Goal: Task Accomplishment & Management: Manage account settings

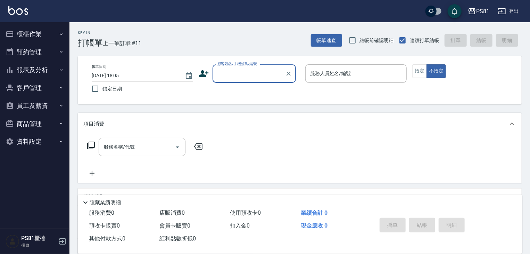
click at [38, 37] on button "櫃檯作業" at bounding box center [35, 34] width 64 height 18
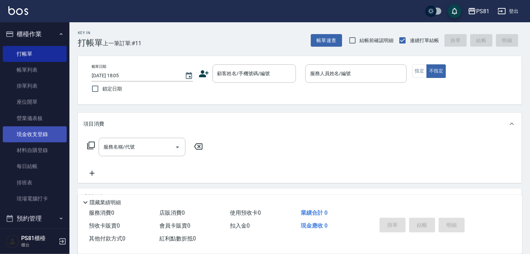
click at [40, 139] on link "現金收支登錄" at bounding box center [35, 134] width 64 height 16
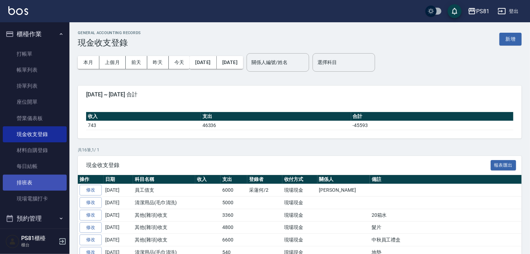
click at [31, 180] on link "排班表" at bounding box center [35, 182] width 64 height 16
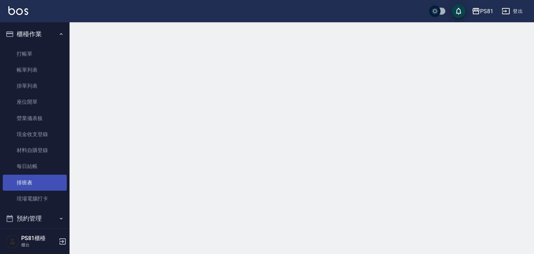
click at [31, 180] on link "排班表" at bounding box center [35, 182] width 64 height 16
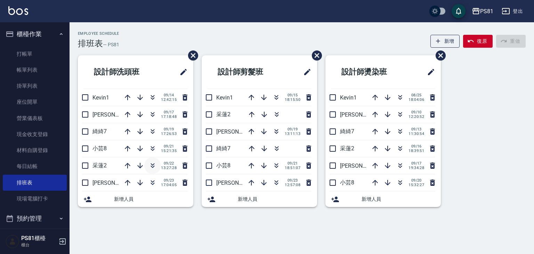
click at [152, 161] on icon "button" at bounding box center [152, 165] width 8 height 8
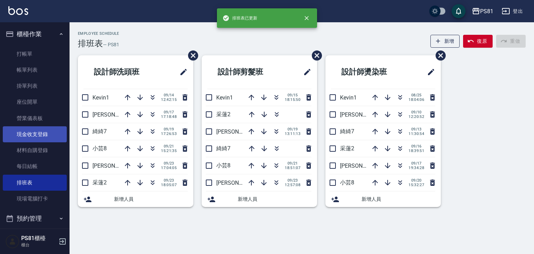
click at [33, 136] on link "現金收支登錄" at bounding box center [35, 134] width 64 height 16
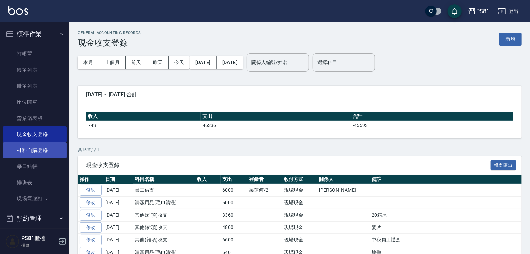
click at [33, 153] on link "材料自購登錄" at bounding box center [35, 150] width 64 height 16
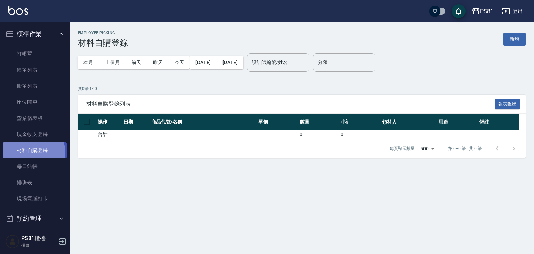
click at [33, 153] on link "材料自購登錄" at bounding box center [35, 150] width 64 height 16
click at [117, 65] on button "上個月" at bounding box center [112, 62] width 26 height 13
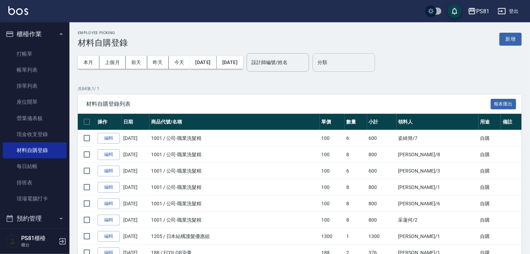
click at [358, 56] on input "分類" at bounding box center [344, 62] width 56 height 12
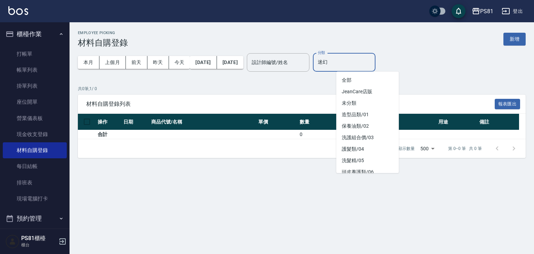
click at [372, 60] on input "迷幻" at bounding box center [344, 62] width 56 height 12
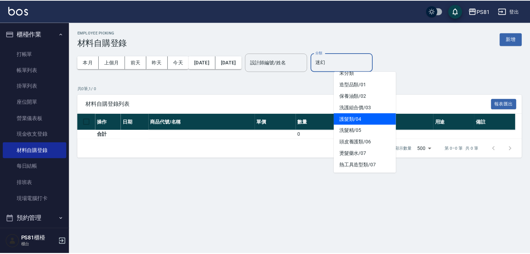
scroll to position [18, 0]
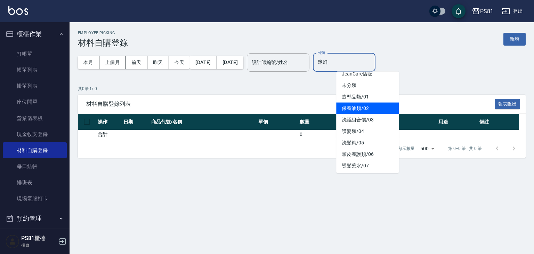
click at [372, 107] on li "保養油類/02" at bounding box center [367, 108] width 63 height 11
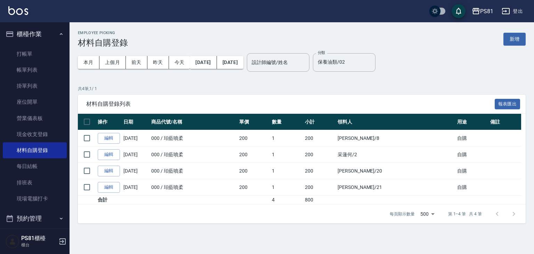
click at [385, 77] on div "Employee Picking 材料自購登錄 新增 本月 上個月 [DATE] [DATE] [DATE] [DATE] [DATE] 設計師編號/姓名 設…" at bounding box center [302, 126] width 464 height 209
click at [375, 55] on div "保養油類/02 分類" at bounding box center [344, 62] width 63 height 18
type input "保"
click at [293, 91] on p "共 4 筆, 1 / 1" at bounding box center [302, 88] width 448 height 6
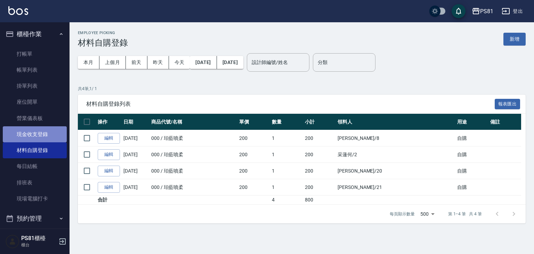
click at [54, 130] on link "現金收支登錄" at bounding box center [35, 134] width 64 height 16
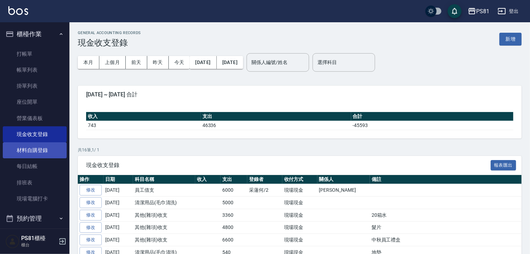
click at [49, 153] on link "材料自購登錄" at bounding box center [35, 150] width 64 height 16
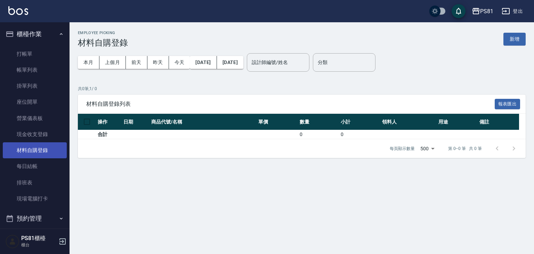
click at [48, 150] on link "材料自購登錄" at bounding box center [35, 150] width 64 height 16
click at [521, 40] on button "新增" at bounding box center [514, 39] width 22 height 13
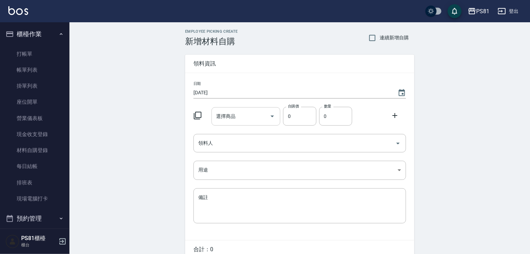
click at [254, 116] on input "選擇商品" at bounding box center [241, 116] width 52 height 12
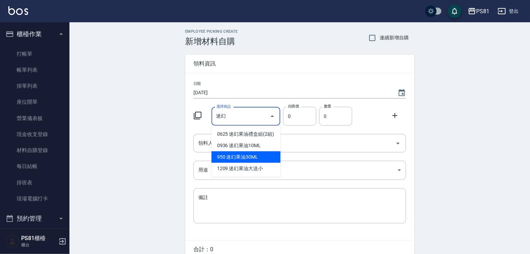
click at [255, 156] on li "950 迷幻果油30ML" at bounding box center [246, 156] width 69 height 11
type input "迷幻果油30ML"
type input "53"
type input "1"
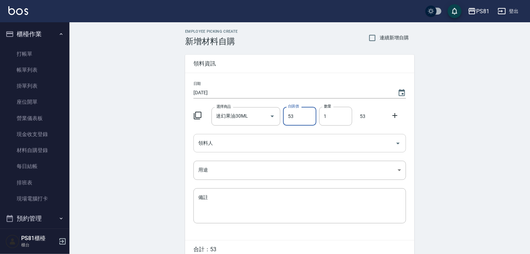
click at [232, 149] on div "領料人" at bounding box center [300, 143] width 213 height 18
click at [136, 138] on div "Employee Picking Create 新增材料自購 連續新增自購 領料資訊 日期 [DATE] 選擇商品 迷幻果油30ML 選擇商品 自購價 53 …" at bounding box center [300, 154] width 461 height 264
click at [254, 152] on div "領料人" at bounding box center [300, 143] width 213 height 18
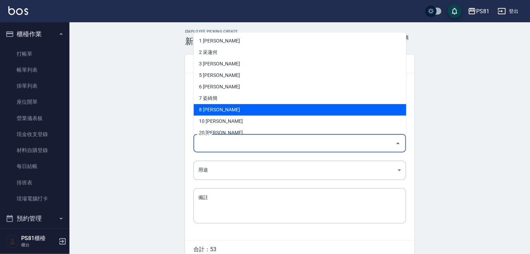
click at [215, 109] on li "8 [PERSON_NAME]" at bounding box center [300, 109] width 213 height 11
type input "[PERSON_NAME]"
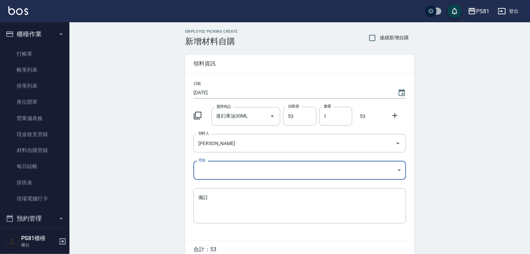
click at [210, 174] on body "PS81 登出 櫃檯作業 打帳單 帳單列表 掛單列表 座位開單 營業儀表板 現金收支登錄 材料自購登錄 每日結帳 排班表 現場電腦打卡 預約管理 預約管理 單…" at bounding box center [265, 143] width 530 height 286
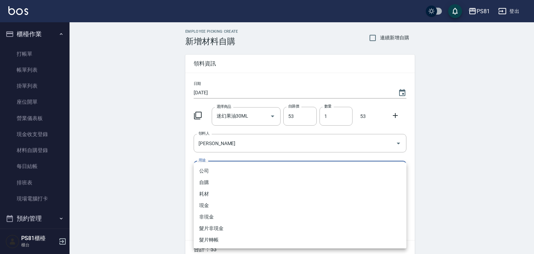
click at [208, 182] on li "自購" at bounding box center [300, 182] width 213 height 11
type input "自購"
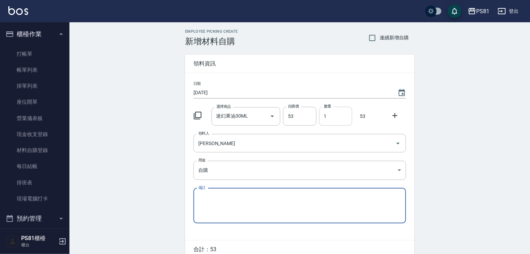
click at [328, 112] on input "1" at bounding box center [335, 116] width 33 height 19
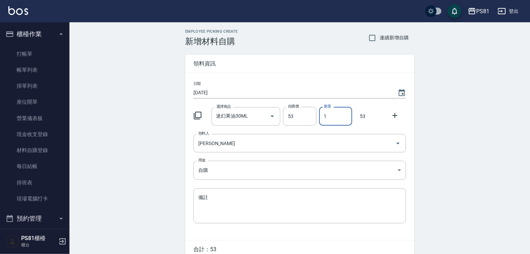
click at [329, 113] on input "1" at bounding box center [335, 116] width 33 height 19
type input "30"
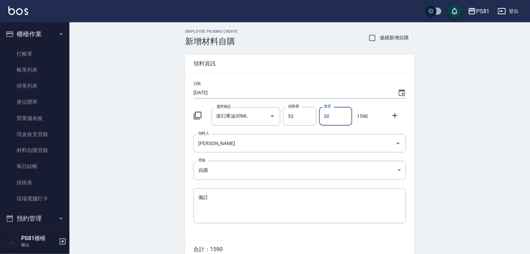
click at [436, 145] on div "Employee Picking Create 新增材料自購 連續新增自購 領料資訊 日期 [DATE] 選擇商品 迷幻果油30ML 選擇商品 自購價 53 …" at bounding box center [300, 154] width 461 height 264
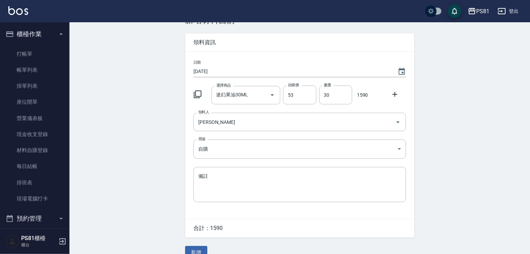
scroll to position [33, 0]
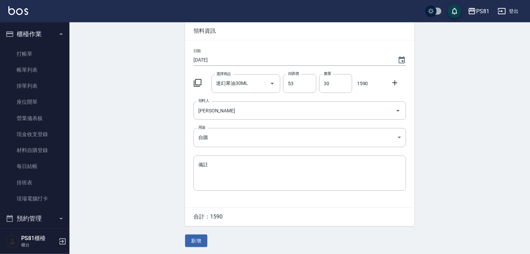
click at [437, 144] on div "Employee Picking Create 新增材料自購 連續新增自購 領料資訊 日期 [DATE] 選擇商品 迷幻果油30ML 選擇商品 自購價 53 …" at bounding box center [300, 122] width 461 height 264
click at [202, 242] on button "新增" at bounding box center [196, 240] width 22 height 13
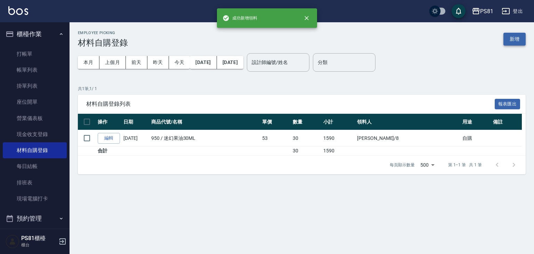
click at [512, 37] on button "新增" at bounding box center [514, 39] width 22 height 13
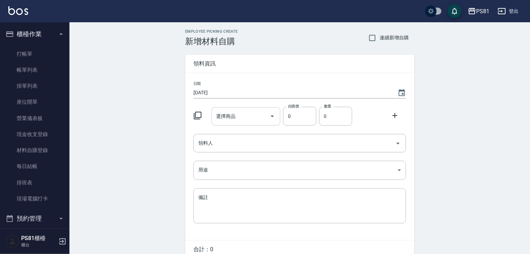
click at [242, 112] on input "選擇商品" at bounding box center [241, 116] width 52 height 12
type input "a"
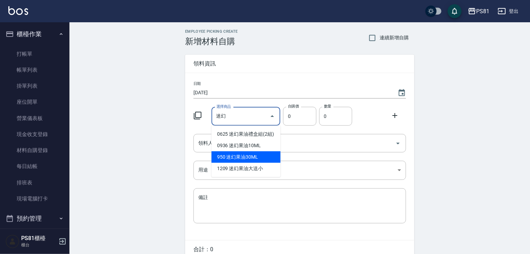
click at [258, 157] on li "950 迷幻果油30ML" at bounding box center [246, 156] width 69 height 11
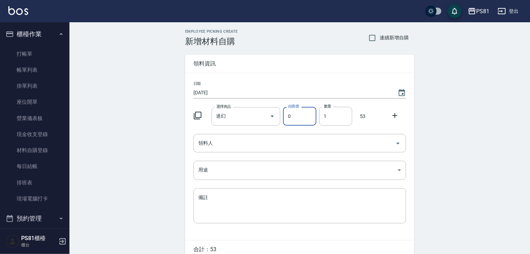
type input "迷幻果油30ML"
type input "53"
click at [340, 120] on input "1" at bounding box center [335, 116] width 33 height 19
click at [341, 120] on input "1" at bounding box center [335, 116] width 33 height 19
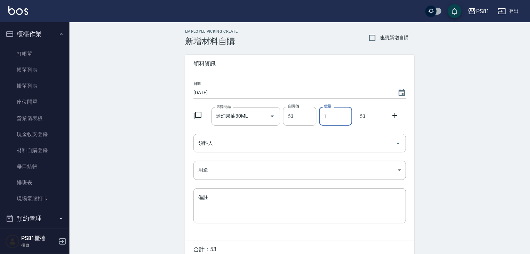
click at [341, 120] on input "1" at bounding box center [335, 116] width 33 height 19
click at [342, 120] on input "1" at bounding box center [335, 116] width 33 height 19
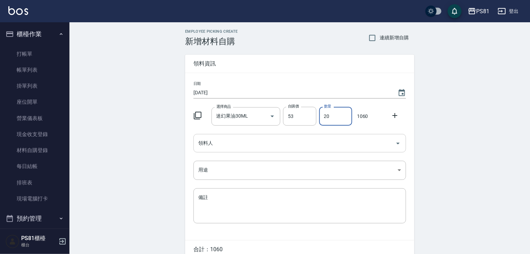
type input "20"
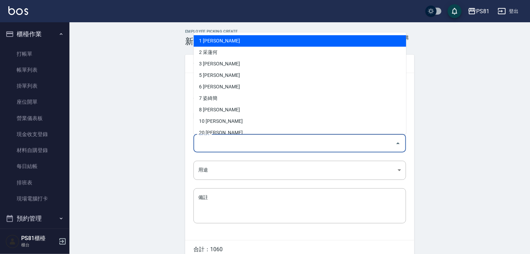
click at [281, 144] on input "領料人" at bounding box center [295, 143] width 196 height 12
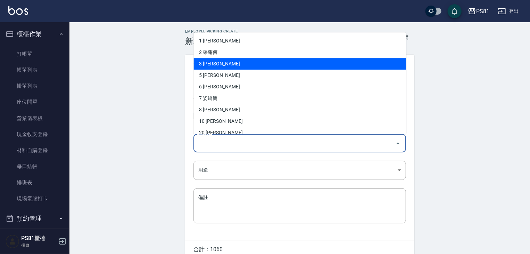
click at [228, 64] on li "3 [PERSON_NAME]" at bounding box center [300, 63] width 213 height 11
type input "[PERSON_NAME]"
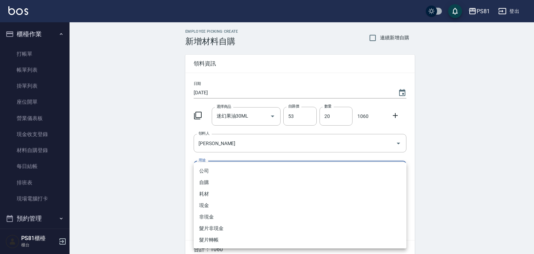
click at [214, 171] on body "PS81 登出 櫃檯作業 打帳單 帳單列表 掛單列表 座位開單 營業儀表板 現金收支登錄 材料自購登錄 每日結帳 排班表 現場電腦打卡 預約管理 預約管理 單…" at bounding box center [267, 143] width 534 height 286
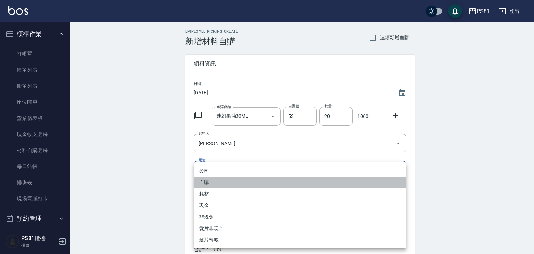
click at [208, 180] on li "自購" at bounding box center [300, 182] width 213 height 11
type input "自購"
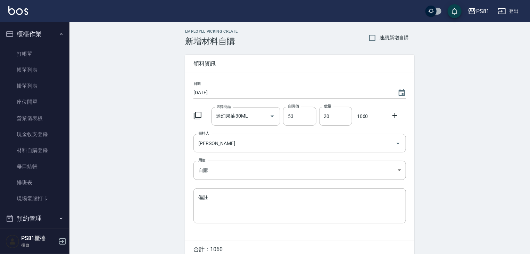
scroll to position [33, 0]
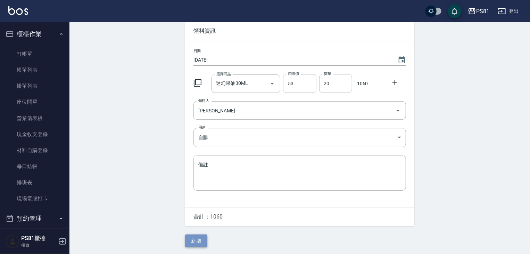
click at [195, 240] on button "新增" at bounding box center [196, 240] width 22 height 13
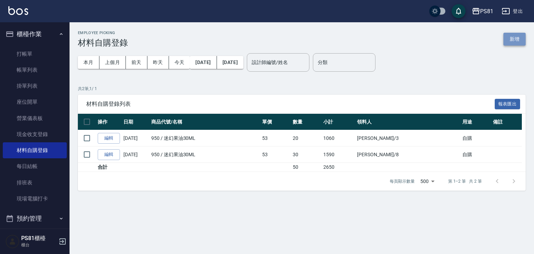
click at [515, 34] on button "新增" at bounding box center [514, 39] width 22 height 13
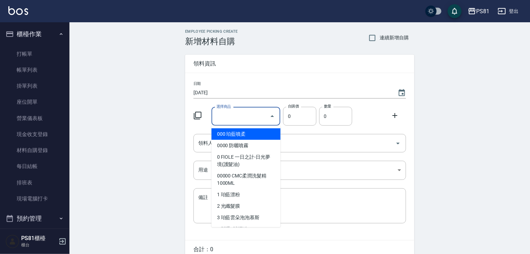
click at [247, 114] on input "選擇商品" at bounding box center [241, 116] width 52 height 12
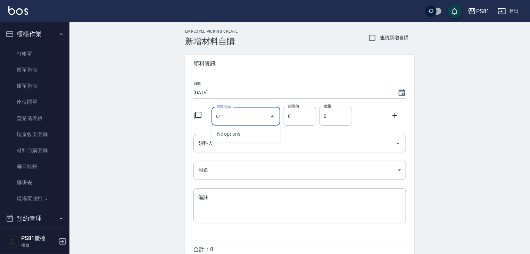
type input "a"
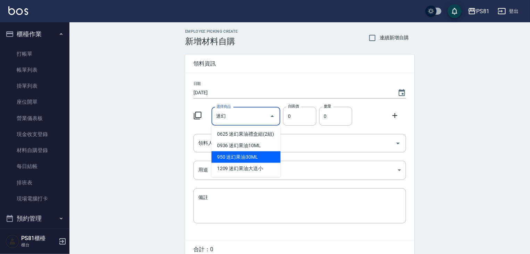
click at [235, 162] on li "950 迷幻果油30ML" at bounding box center [246, 156] width 69 height 11
type input "迷幻果油30ML"
type input "53"
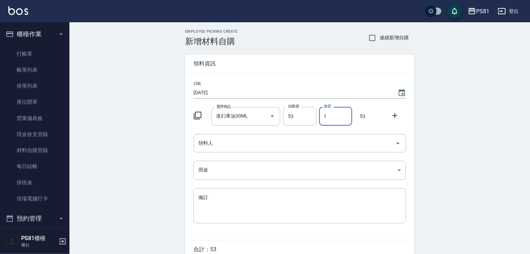
click at [335, 118] on input "1" at bounding box center [335, 116] width 33 height 19
type input "50"
click at [93, 125] on div "Employee Picking Create 新增材料自購 連續新增自購 領料資訊 日期 [DATE] 選擇商品 迷幻果油30ML 選擇商品 自購價 53 …" at bounding box center [300, 154] width 461 height 264
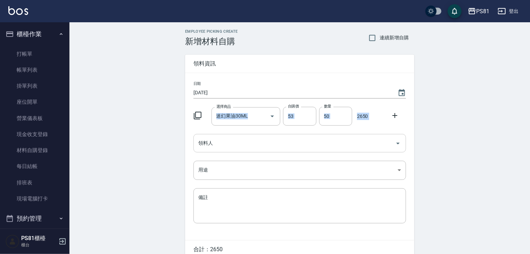
click at [204, 144] on input "領料人" at bounding box center [295, 143] width 196 height 12
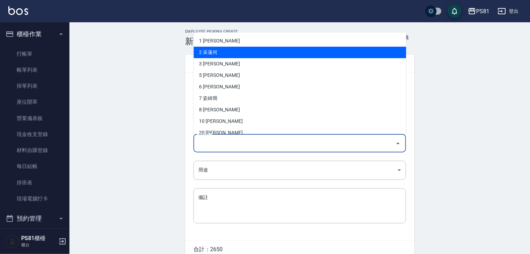
drag, startPoint x: 211, startPoint y: 55, endPoint x: 211, endPoint y: 68, distance: 13.9
click at [211, 55] on li "2 采蓮何" at bounding box center [300, 52] width 213 height 11
type input "采蓮何"
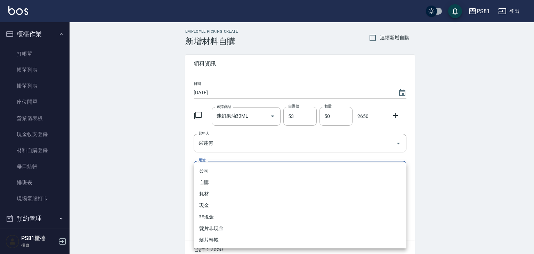
click at [222, 173] on body "PS81 登出 櫃檯作業 打帳單 帳單列表 掛單列表 座位開單 營業儀表板 現金收支登錄 材料自購登錄 每日結帳 排班表 現場電腦打卡 預約管理 預約管理 單…" at bounding box center [267, 143] width 534 height 286
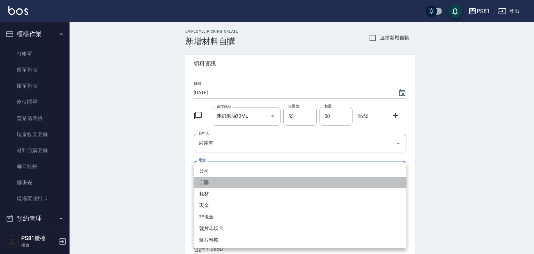
click at [214, 186] on li "自購" at bounding box center [300, 182] width 213 height 11
type input "自購"
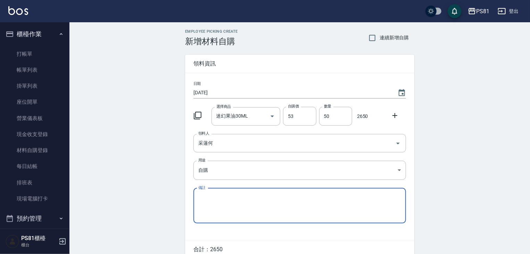
click at [160, 181] on div "Employee Picking Create 新增材料自購 連續新增自購 領料資訊 日期 [DATE] 選擇商品 迷幻果油30ML 選擇商品 自購價 53 …" at bounding box center [300, 154] width 461 height 264
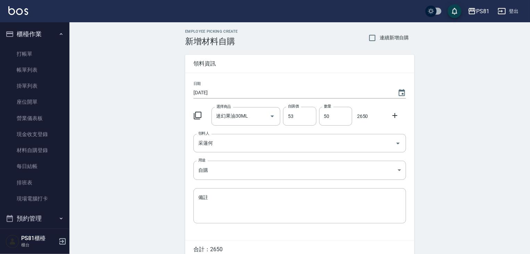
click at [160, 181] on div "Employee Picking Create 新增材料自購 連續新增自購 領料資訊 日期 [DATE] 選擇商品 迷幻果油30ML 選擇商品 自購價 53 …" at bounding box center [300, 154] width 461 height 264
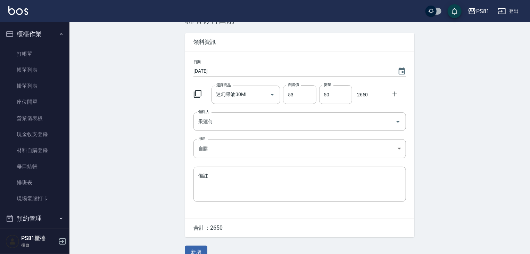
scroll to position [33, 0]
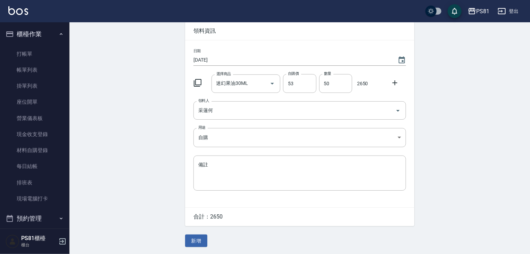
click at [160, 181] on div "Employee Picking Create 新增材料自購 連續新增自購 領料資訊 日期 [DATE] 選擇商品 迷幻果油30ML 選擇商品 自購價 53 …" at bounding box center [300, 122] width 461 height 264
click at [203, 240] on button "新增" at bounding box center [196, 240] width 22 height 13
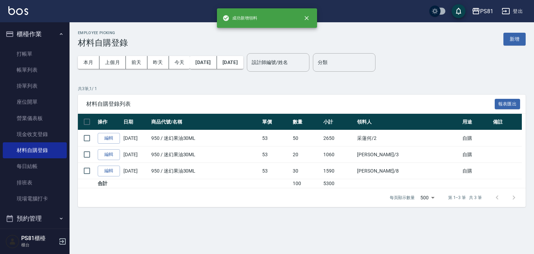
click at [182, 201] on div "每頁顯示數量 500 500 第 1–3 筆 共 3 筆" at bounding box center [302, 197] width 448 height 19
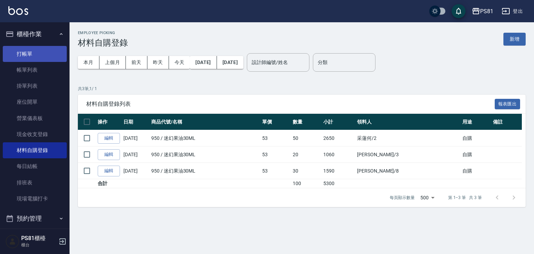
click at [49, 59] on link "打帳單" at bounding box center [35, 54] width 64 height 16
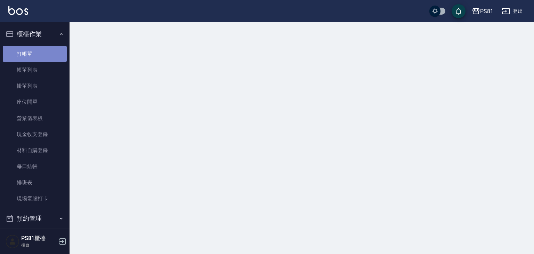
click at [49, 59] on link "打帳單" at bounding box center [35, 54] width 64 height 16
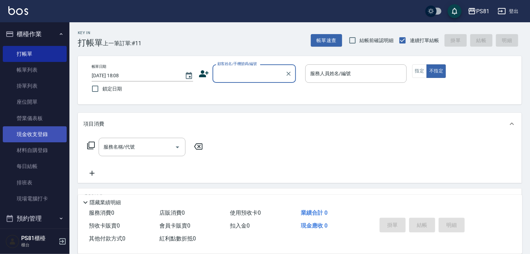
click at [38, 138] on link "現金收支登錄" at bounding box center [35, 134] width 64 height 16
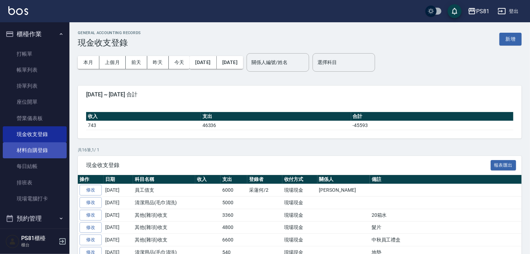
click at [39, 148] on link "材料自購登錄" at bounding box center [35, 150] width 64 height 16
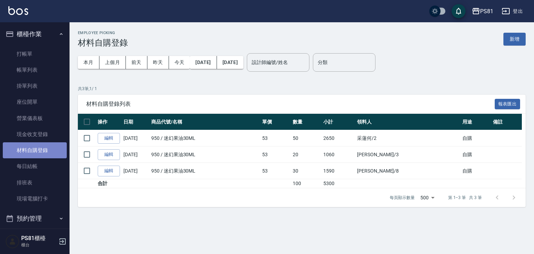
click at [39, 148] on link "材料自購登錄" at bounding box center [35, 150] width 64 height 16
click at [510, 40] on button "新增" at bounding box center [514, 39] width 22 height 13
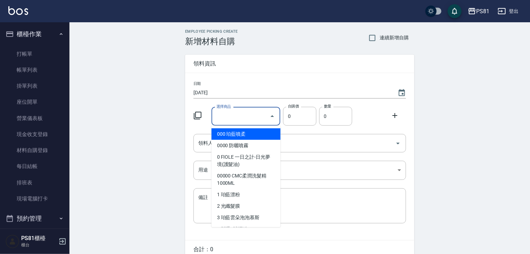
drag, startPoint x: 414, startPoint y: 16, endPoint x: 239, endPoint y: 112, distance: 199.1
click at [239, 112] on input "選擇商品" at bounding box center [241, 116] width 52 height 12
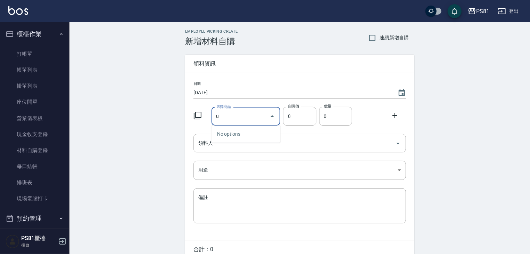
type input "u"
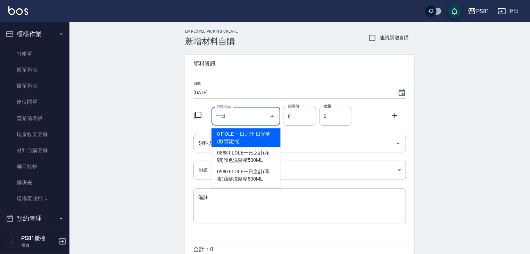
click at [239, 136] on li "0 FIOLE 一日之計-日光夢境(護髮油)" at bounding box center [246, 137] width 69 height 19
type input "FIOLE 一日之計-日光夢境(護髮油)"
type input "196"
type input "1"
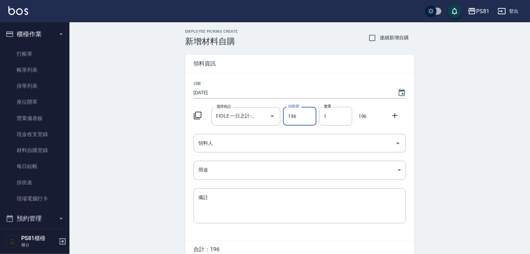
click at [168, 155] on div "Employee Picking Create 新增材料自購 連續新增自購 領料資訊 日期 [DATE] 選擇商品 FIOLE 一日之計-日光夢境(護髮油) …" at bounding box center [300, 154] width 461 height 264
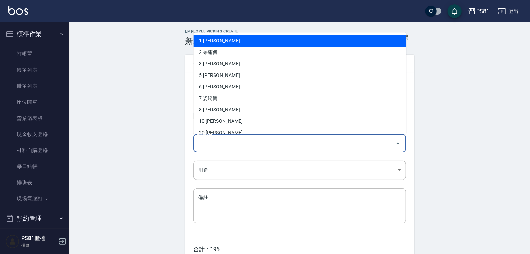
click at [252, 140] on input "領料人" at bounding box center [295, 143] width 196 height 12
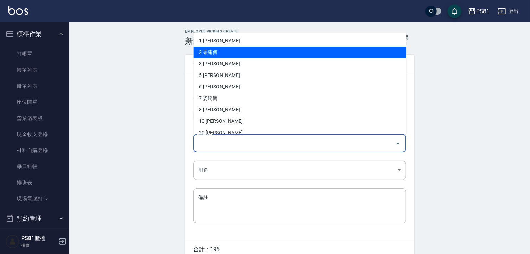
click at [214, 51] on li "2 采蓮何" at bounding box center [300, 52] width 213 height 11
type input "采蓮何"
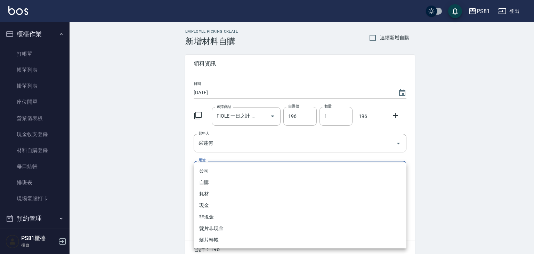
click at [229, 168] on body "PS81 登出 櫃檯作業 打帳單 帳單列表 掛單列表 座位開單 營業儀表板 現金收支登錄 材料自購登錄 每日結帳 排班表 現場電腦打卡 預約管理 預約管理 單…" at bounding box center [267, 143] width 534 height 286
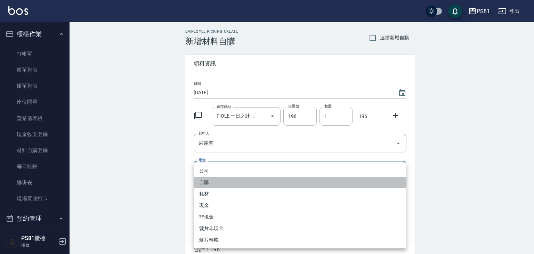
click at [212, 181] on li "自購" at bounding box center [300, 182] width 213 height 11
type input "自購"
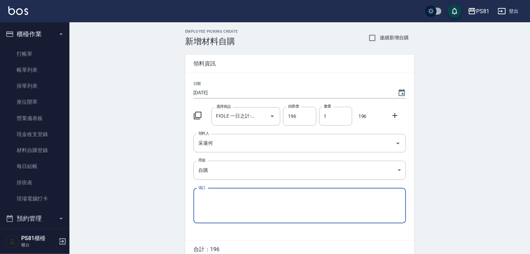
click at [173, 179] on div "Employee Picking Create 新增材料自購 連續新增自購 領料資訊 日期 [DATE] 選擇商品 FIOLE 一日之計-日光夢境(護髮油) …" at bounding box center [300, 154] width 461 height 264
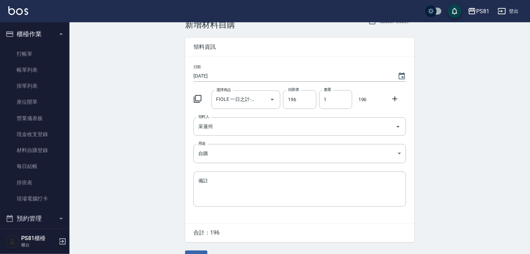
scroll to position [33, 0]
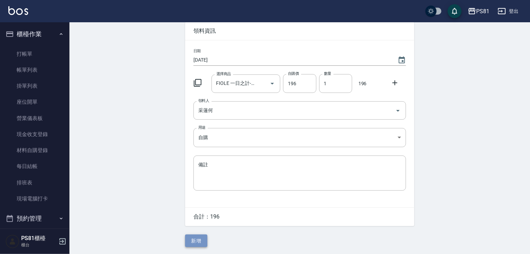
click at [204, 244] on button "新增" at bounding box center [196, 240] width 22 height 13
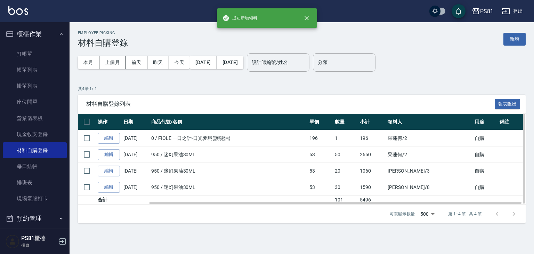
click at [249, 170] on td "950 / 迷幻果油30ML" at bounding box center [228, 171] width 158 height 16
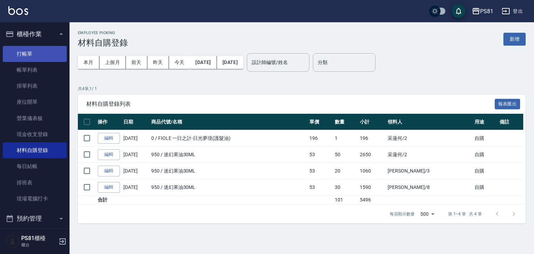
click at [41, 49] on link "打帳單" at bounding box center [35, 54] width 64 height 16
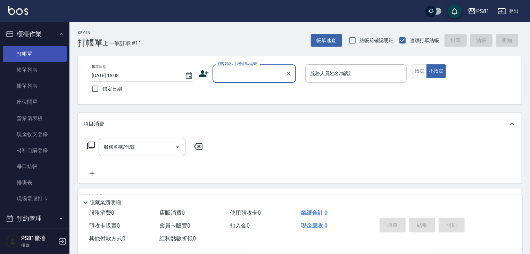
click at [42, 48] on link "打帳單" at bounding box center [35, 54] width 64 height 16
drag, startPoint x: 42, startPoint y: 48, endPoint x: 44, endPoint y: 51, distance: 4.0
click at [44, 51] on link "打帳單" at bounding box center [35, 54] width 64 height 16
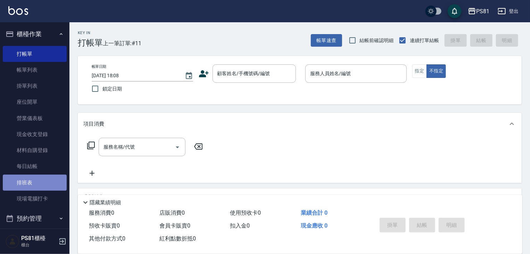
click at [39, 179] on link "排班表" at bounding box center [35, 182] width 64 height 16
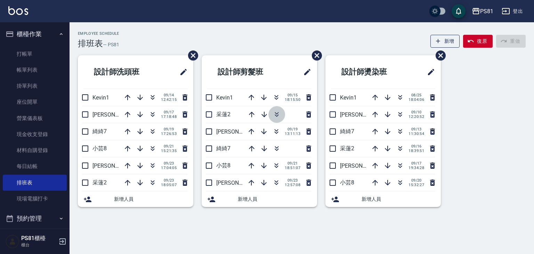
click at [277, 115] on icon "button" at bounding box center [277, 115] width 4 height 2
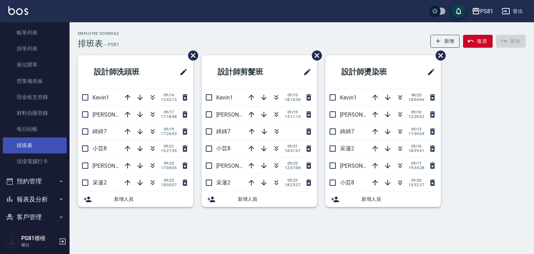
scroll to position [97, 0]
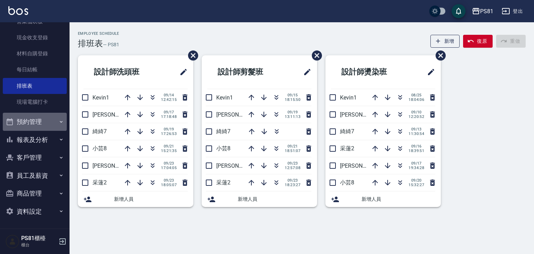
click at [45, 120] on button "預約管理" at bounding box center [35, 122] width 64 height 18
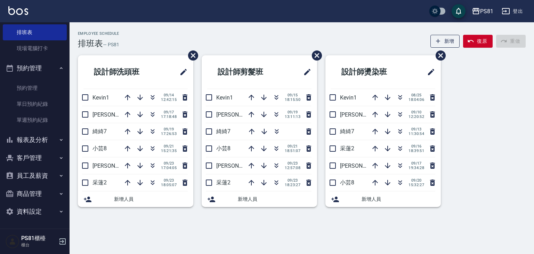
click at [43, 138] on button "報表及分析" at bounding box center [35, 140] width 64 height 18
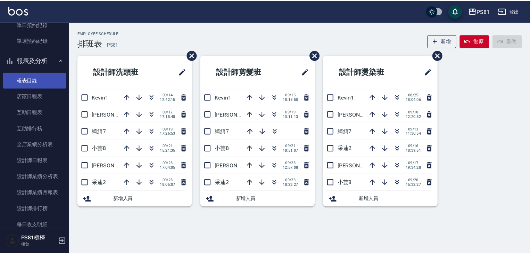
scroll to position [289, 0]
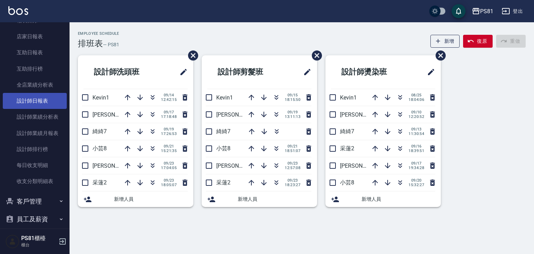
click at [40, 103] on link "設計師日報表" at bounding box center [35, 101] width 64 height 16
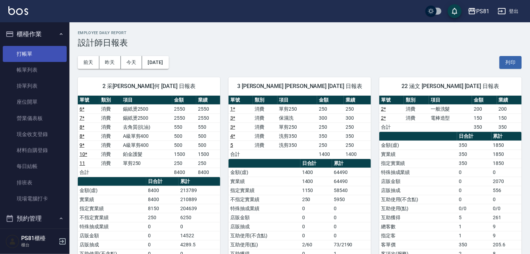
click at [24, 48] on link "打帳單" at bounding box center [35, 54] width 64 height 16
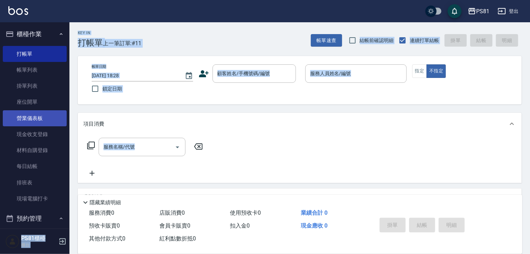
drag, startPoint x: 43, startPoint y: 146, endPoint x: 7, endPoint y: 115, distance: 47.3
click at [7, 115] on div "PS81 登出 櫃檯作業 打帳單 帳單列表 掛單列表 座位開單 營業儀表板 現金收支登錄 材料自購登錄 每日結帳 排班表 現場電腦打卡 預約管理 預約管理 單…" at bounding box center [265, 169] width 530 height 338
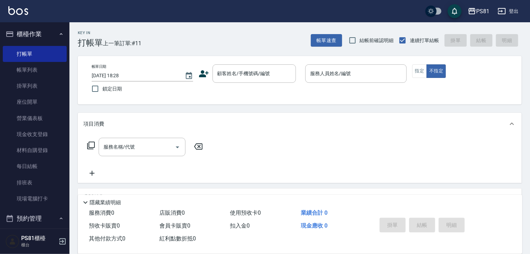
drag, startPoint x: 119, startPoint y: 105, endPoint x: 121, endPoint y: 132, distance: 27.2
click at [121, 132] on div "Key In 打帳單 上一筆訂單:#11 帳單速查 結帳前確認明細 連續打單結帳 掛單 結帳 明細 帳單日期 [DATE] 18:28 鎖定日期 顧客姓名/手…" at bounding box center [300, 180] width 461 height 316
drag, startPoint x: 147, startPoint y: 116, endPoint x: 124, endPoint y: 110, distance: 23.6
click at [124, 112] on div "Key In 打帳單 上一筆訂單:#11 帳單速查 結帳前確認明細 連續打單結帳 掛單 結帳 明細 帳單日期 [DATE] 18:28 鎖定日期 顧客姓名/手…" at bounding box center [300, 180] width 461 height 316
drag, startPoint x: 130, startPoint y: 115, endPoint x: 138, endPoint y: 115, distance: 8.3
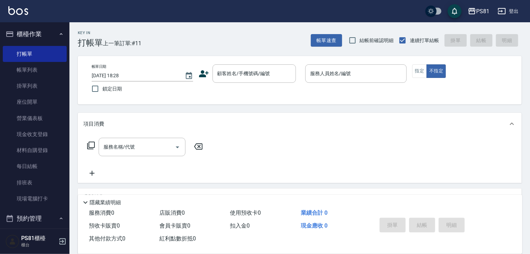
click at [134, 115] on div "Key In 打帳單 上一筆訂單:#11 帳單速查 結帳前確認明細 連續打單結帳 掛單 結帳 明細 帳單日期 [DATE] 18:28 鎖定日期 顧客姓名/手…" at bounding box center [300, 180] width 461 height 316
drag, startPoint x: 138, startPoint y: 115, endPoint x: 172, endPoint y: 122, distance: 34.4
click at [154, 119] on div "項目消費" at bounding box center [300, 124] width 444 height 22
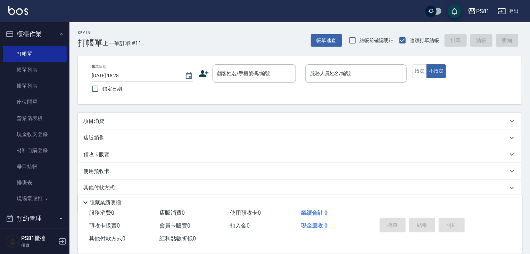
drag, startPoint x: 65, startPoint y: 141, endPoint x: 257, endPoint y: 149, distance: 192.7
click at [1, 119] on div "PS81 登出 櫃檯作業 打帳單 帳單列表 掛單列表 座位開單 營業儀表板 現金收支登錄 材料自購登錄 每日結帳 排班表 現場電腦打卡 預約管理 預約管理 單…" at bounding box center [265, 139] width 530 height 279
drag, startPoint x: 257, startPoint y: 149, endPoint x: 152, endPoint y: 141, distance: 105.3
click at [115, 156] on div "預收卡販賣" at bounding box center [300, 154] width 444 height 17
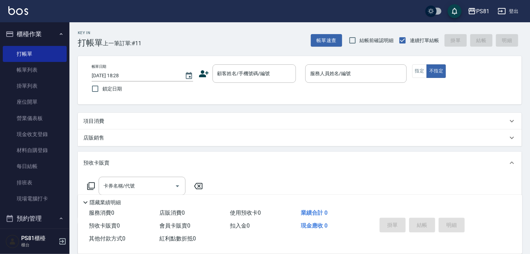
drag, startPoint x: 533, startPoint y: 117, endPoint x: 456, endPoint y: 74, distance: 89.0
click at [341, 64] on div "Key In 打帳單 上一筆訂單:#11 帳單速查 結帳前確認明細 連續打單結帳 掛單 結帳 明細 帳單日期 [DATE] 18:28 鎖定日期 顧客姓名/手…" at bounding box center [300, 180] width 461 height 317
drag, startPoint x: 456, startPoint y: 74, endPoint x: 284, endPoint y: 104, distance: 173.9
click at [237, 103] on div "帳單日期 [DATE] 18:28 鎖定日期 顧客姓名/手機號碼/編號 顧客姓名/手機號碼/編號 服務人員姓名/編號 服務人員姓名/編號 指定 不指定" at bounding box center [300, 80] width 444 height 48
drag, startPoint x: 0, startPoint y: 60, endPoint x: 76, endPoint y: 39, distance: 79.5
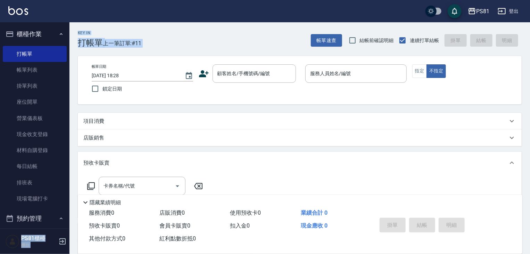
click at [55, 41] on div "PS81 登出 櫃檯作業 打帳單 帳單列表 掛單列表 座位開單 營業儀表板 現金收支登錄 材料自購登錄 每日結帳 排班表 現場電腦打卡 預約管理 預約管理 單…" at bounding box center [265, 169] width 530 height 339
drag, startPoint x: 334, startPoint y: 43, endPoint x: 385, endPoint y: 17, distance: 57.5
click at [304, 26] on div "PS81 登出 櫃檯作業 打帳單 帳單列表 掛單列表 座位開單 營業儀表板 現金收支登錄 材料自購登錄 每日結帳 排班表 現場電腦打卡 預約管理 預約管理 單…" at bounding box center [265, 169] width 530 height 339
click at [4, 133] on link "現金收支登錄" at bounding box center [35, 134] width 64 height 16
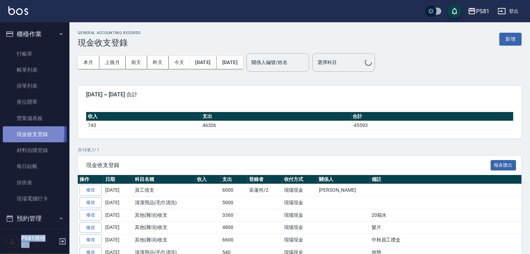
click at [4, 133] on link "現金收支登錄" at bounding box center [35, 134] width 64 height 16
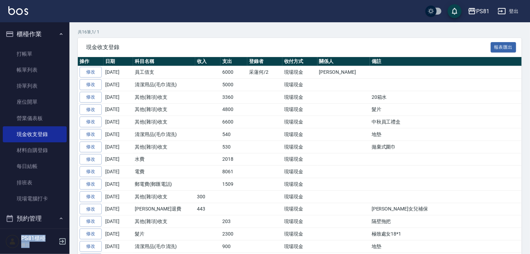
scroll to position [153, 0]
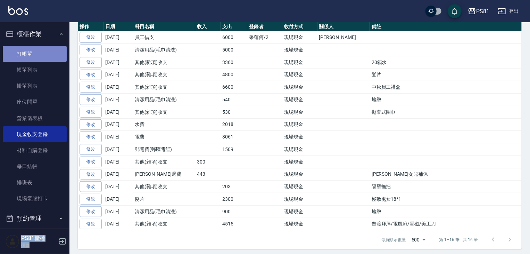
click at [38, 56] on link "打帳單" at bounding box center [35, 54] width 64 height 16
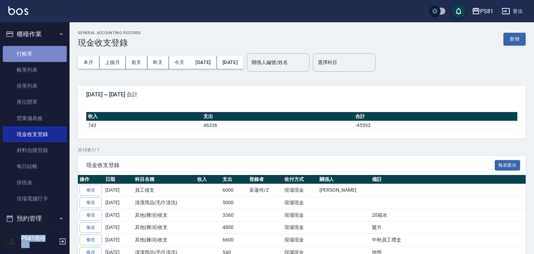
click at [38, 56] on link "打帳單" at bounding box center [35, 54] width 64 height 16
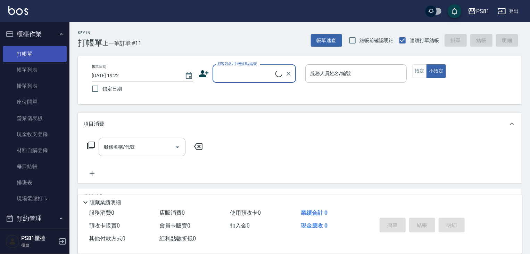
click at [38, 56] on link "打帳單" at bounding box center [35, 54] width 64 height 16
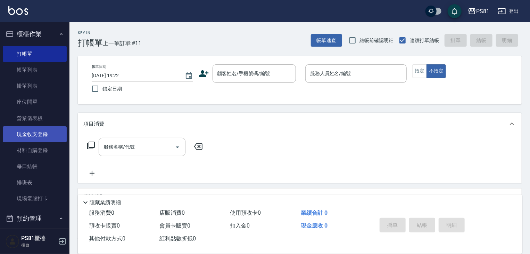
click at [40, 141] on link "現金收支登錄" at bounding box center [35, 134] width 64 height 16
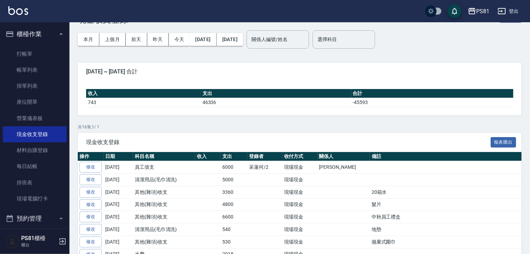
scroll to position [35, 0]
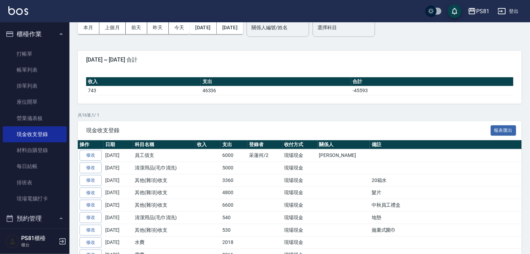
click at [311, 179] on td "現場現金" at bounding box center [300, 180] width 35 height 13
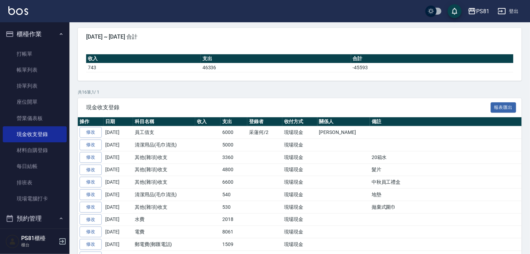
scroll to position [70, 0]
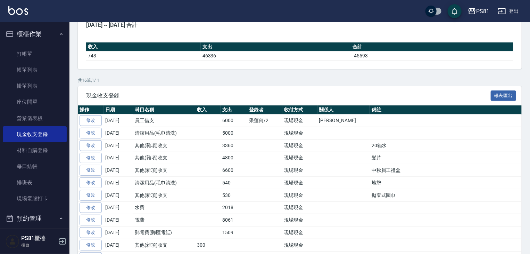
click at [325, 141] on td at bounding box center [344, 145] width 52 height 13
click at [370, 171] on td "中秋員工禮盒" at bounding box center [450, 170] width 160 height 13
click at [374, 194] on td "拋棄式圍巾" at bounding box center [450, 195] width 160 height 13
drag, startPoint x: 370, startPoint y: 194, endPoint x: 364, endPoint y: 189, distance: 7.7
click at [370, 189] on td "拋棄式圍巾" at bounding box center [450, 195] width 160 height 13
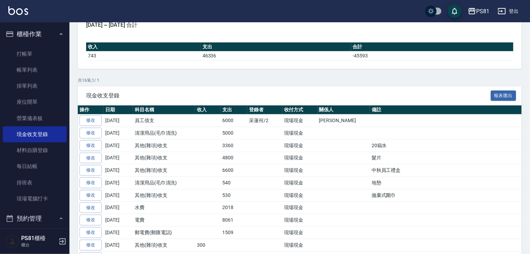
click at [342, 161] on td at bounding box center [344, 158] width 52 height 13
click at [336, 157] on td at bounding box center [344, 158] width 52 height 13
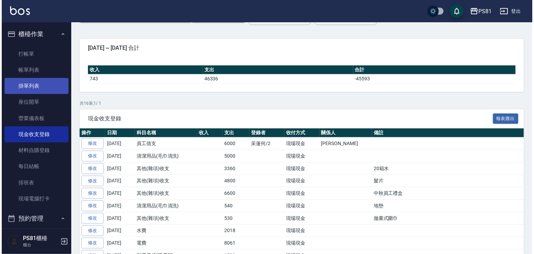
scroll to position [0, 0]
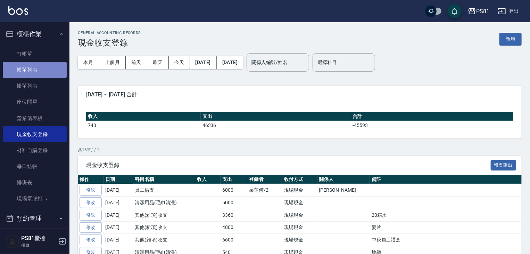
click at [38, 74] on link "帳單列表" at bounding box center [35, 70] width 64 height 16
